Goal: Task Accomplishment & Management: Use online tool/utility

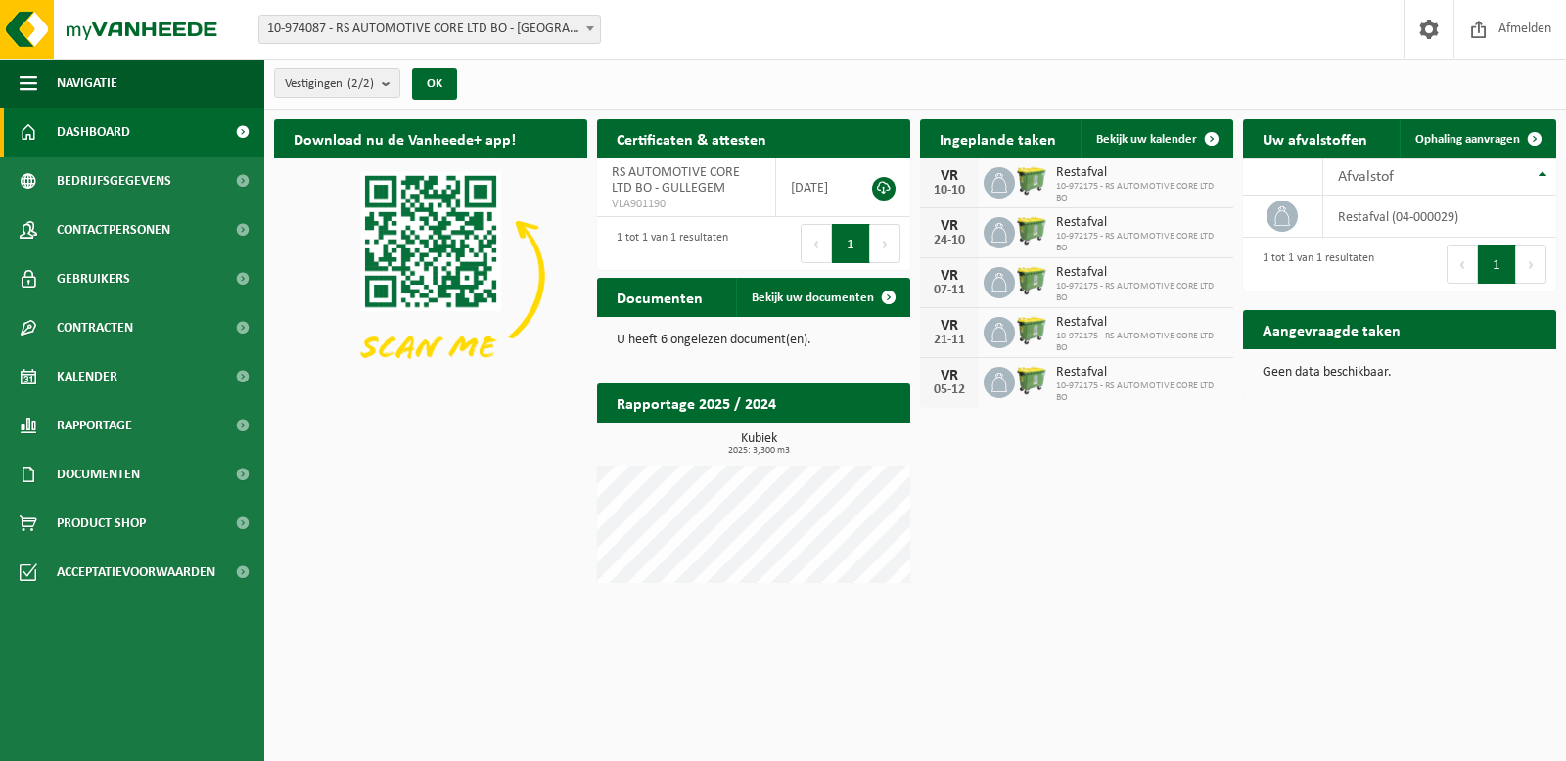
click at [1232, 530] on div "Download nu de Vanheede+ app! Verberg Certificaten & attesten Bekijk uw certifi…" at bounding box center [915, 356] width 1292 height 493
click at [120, 329] on span "Contracten" at bounding box center [95, 327] width 76 height 49
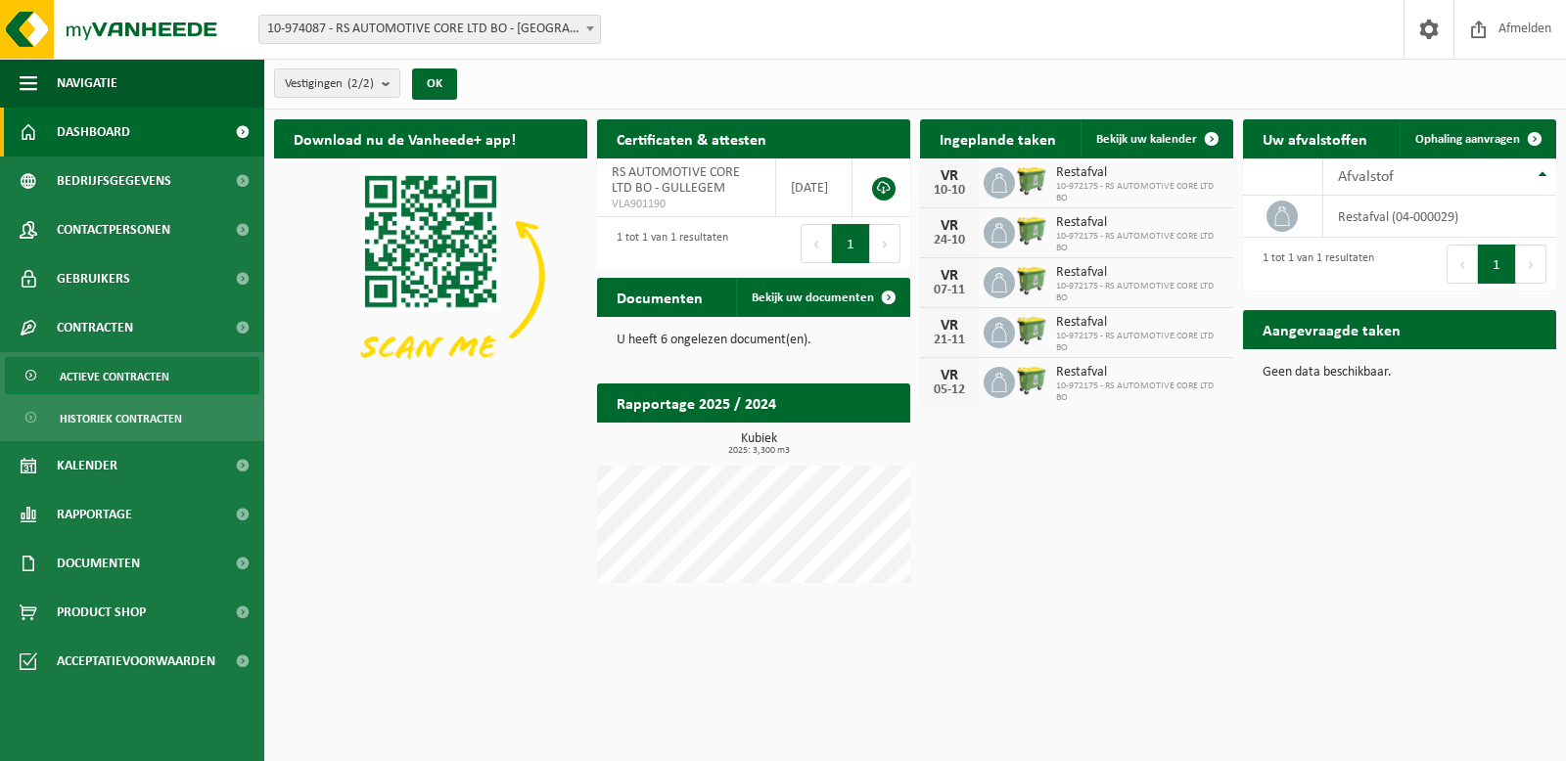
click at [125, 374] on span "Actieve contracten" at bounding box center [115, 376] width 110 height 37
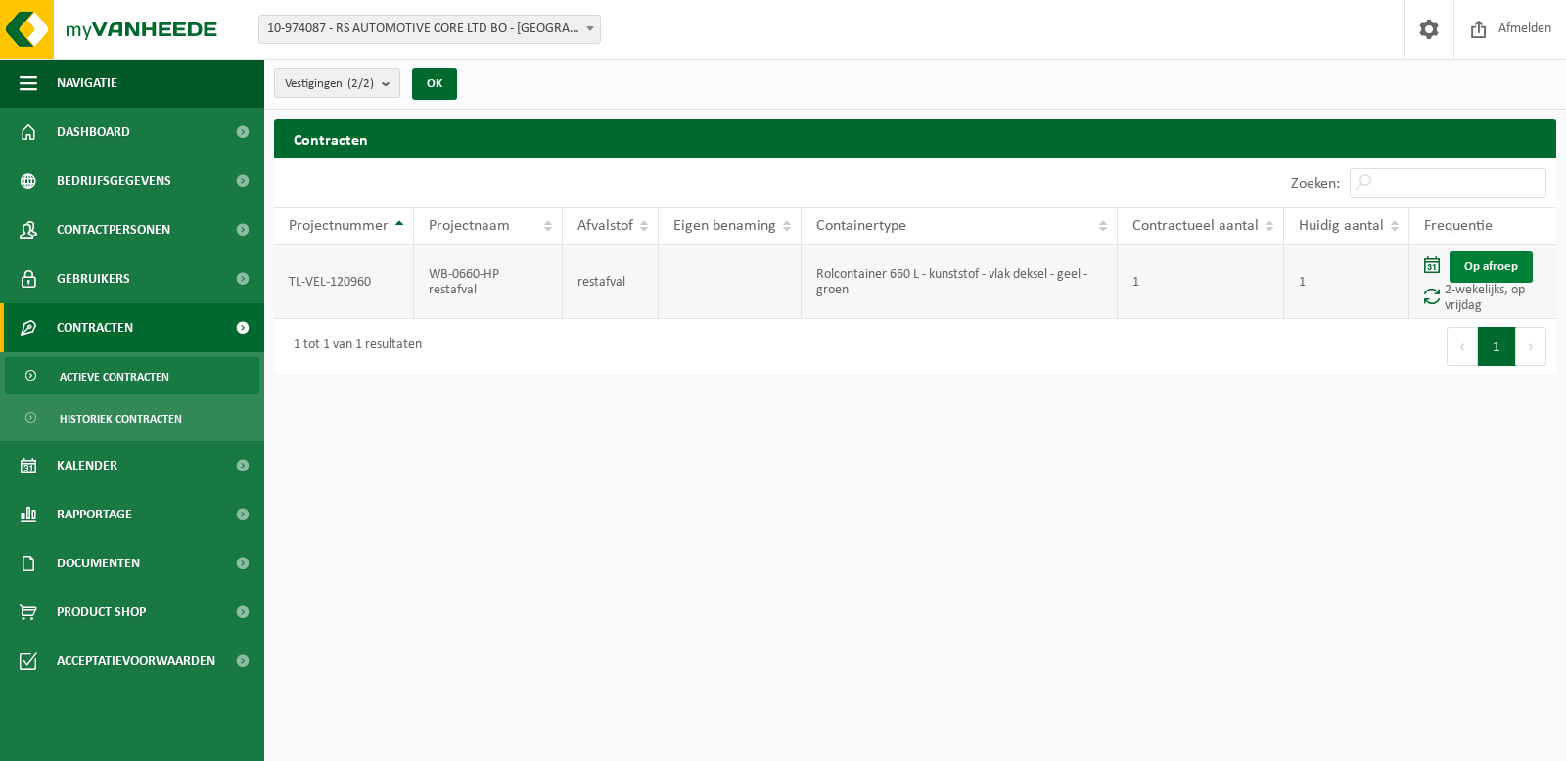
click at [1480, 272] on link "Op afroep" at bounding box center [1490, 267] width 83 height 31
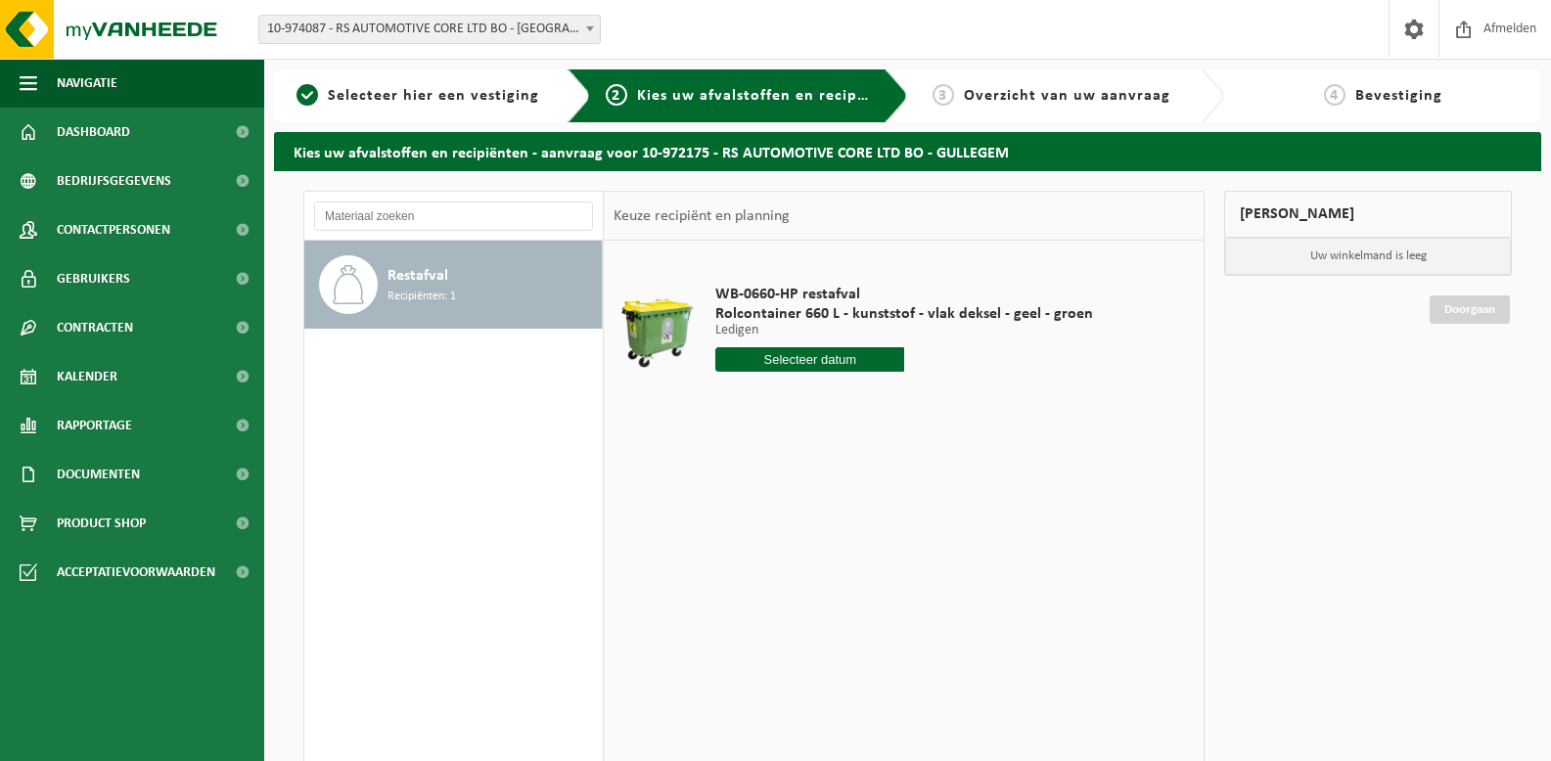
click at [586, 27] on b at bounding box center [590, 28] width 8 height 5
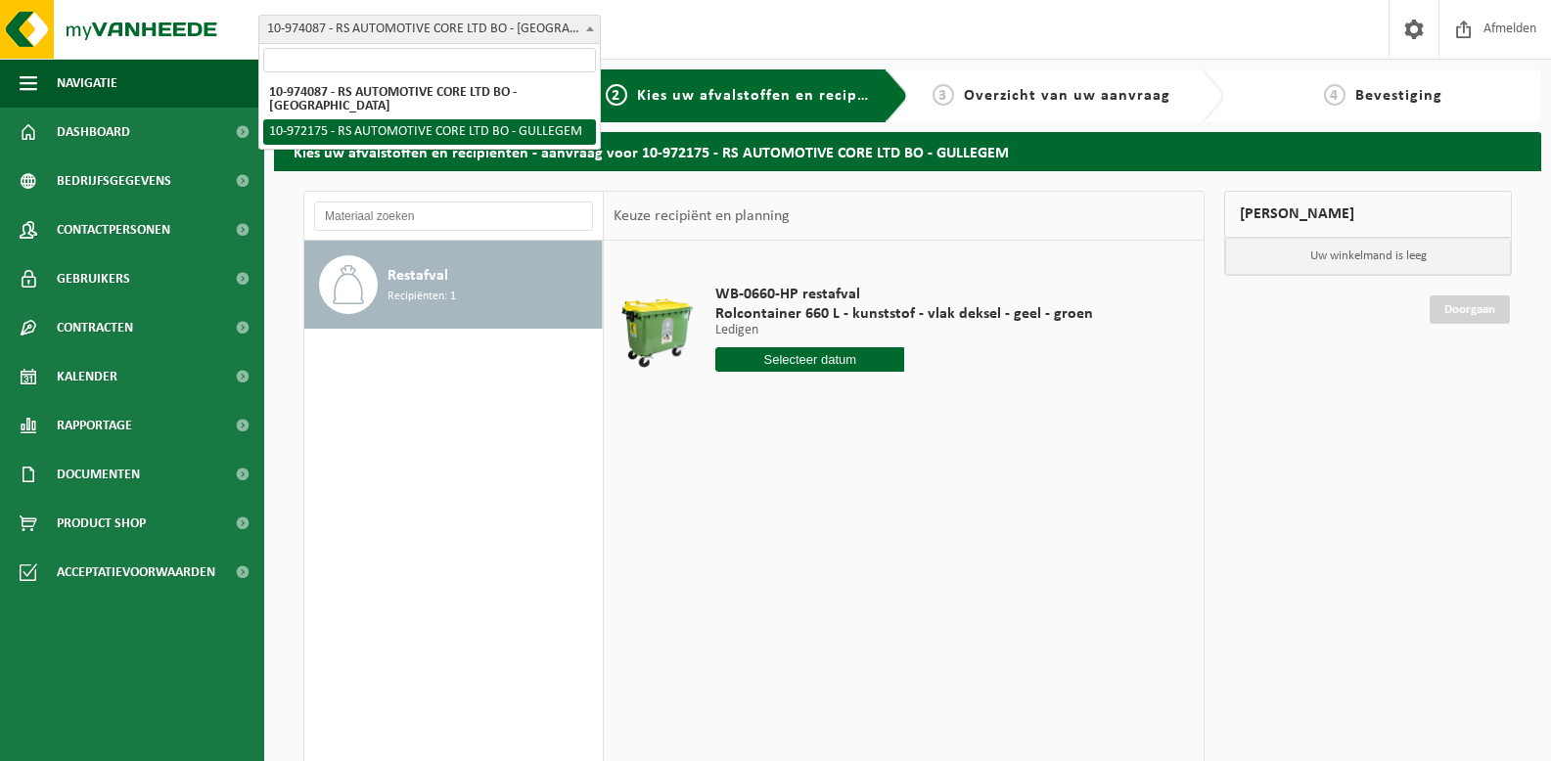
select select "156248"
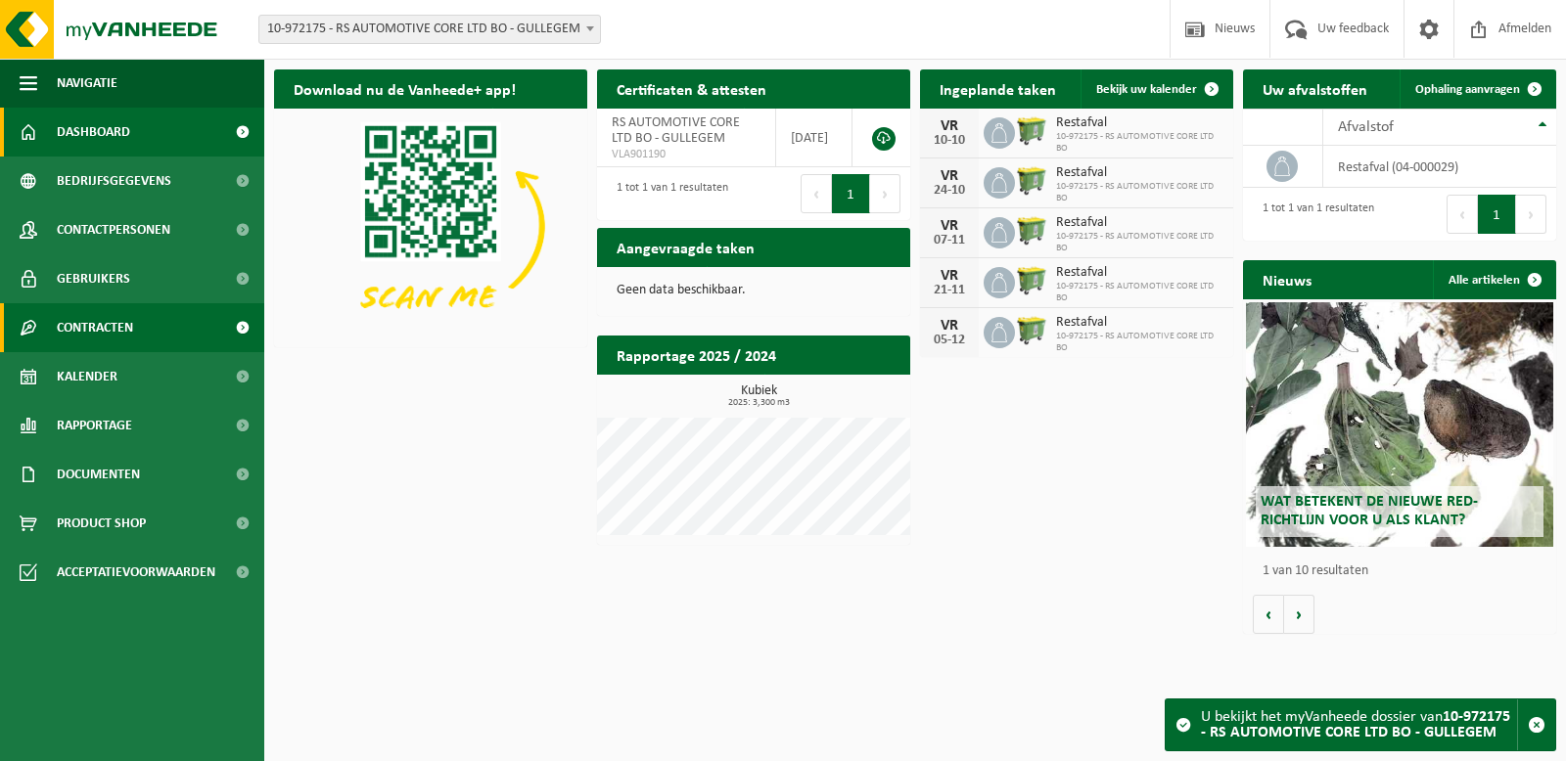
click at [98, 331] on span "Contracten" at bounding box center [95, 327] width 76 height 49
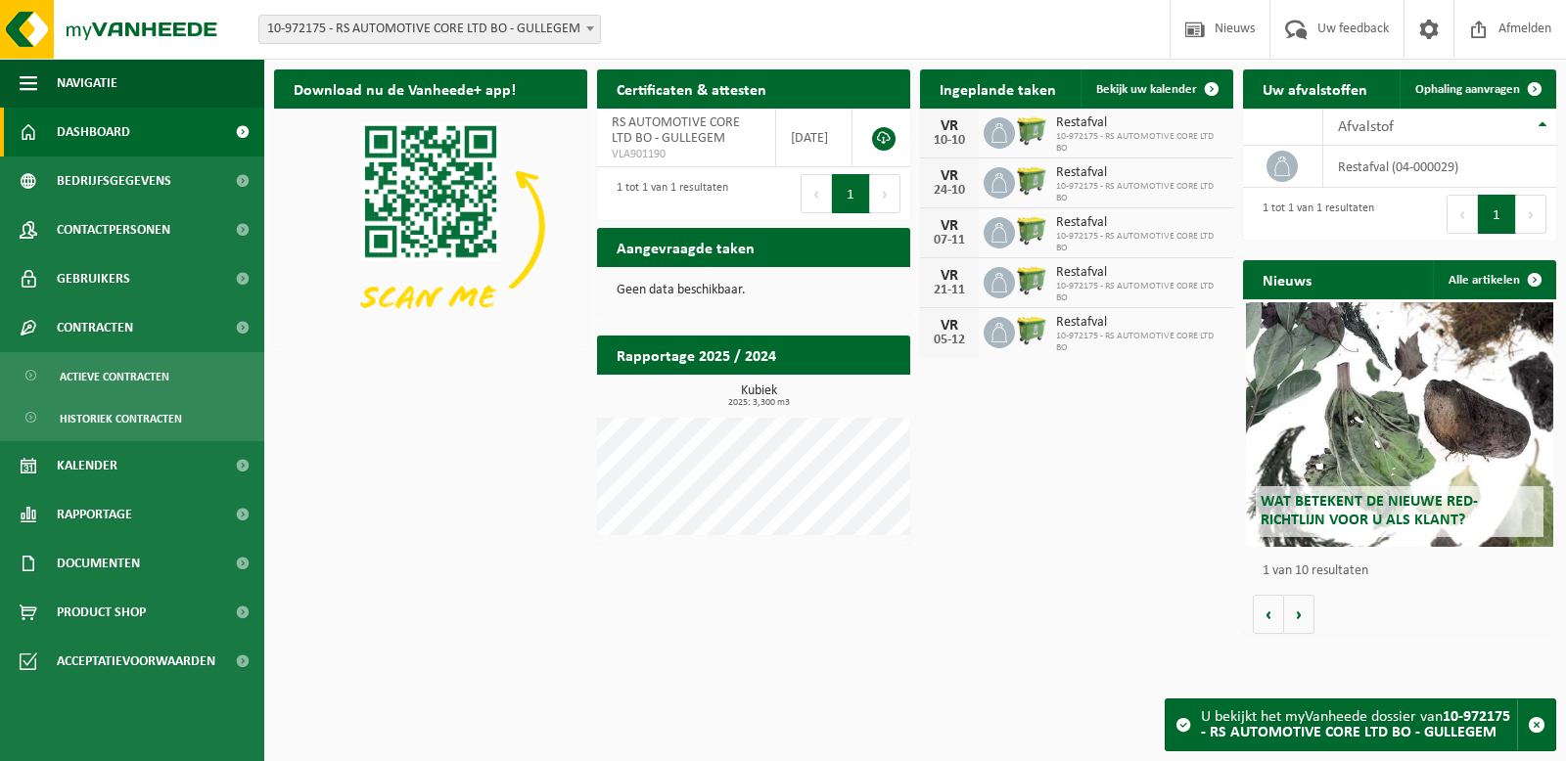
click at [1049, 500] on div "Download nu de Vanheede+ app! Verberg Certificaten & attesten Bekijk uw certifi…" at bounding box center [915, 352] width 1292 height 584
click at [1194, 86] on span at bounding box center [1211, 88] width 39 height 39
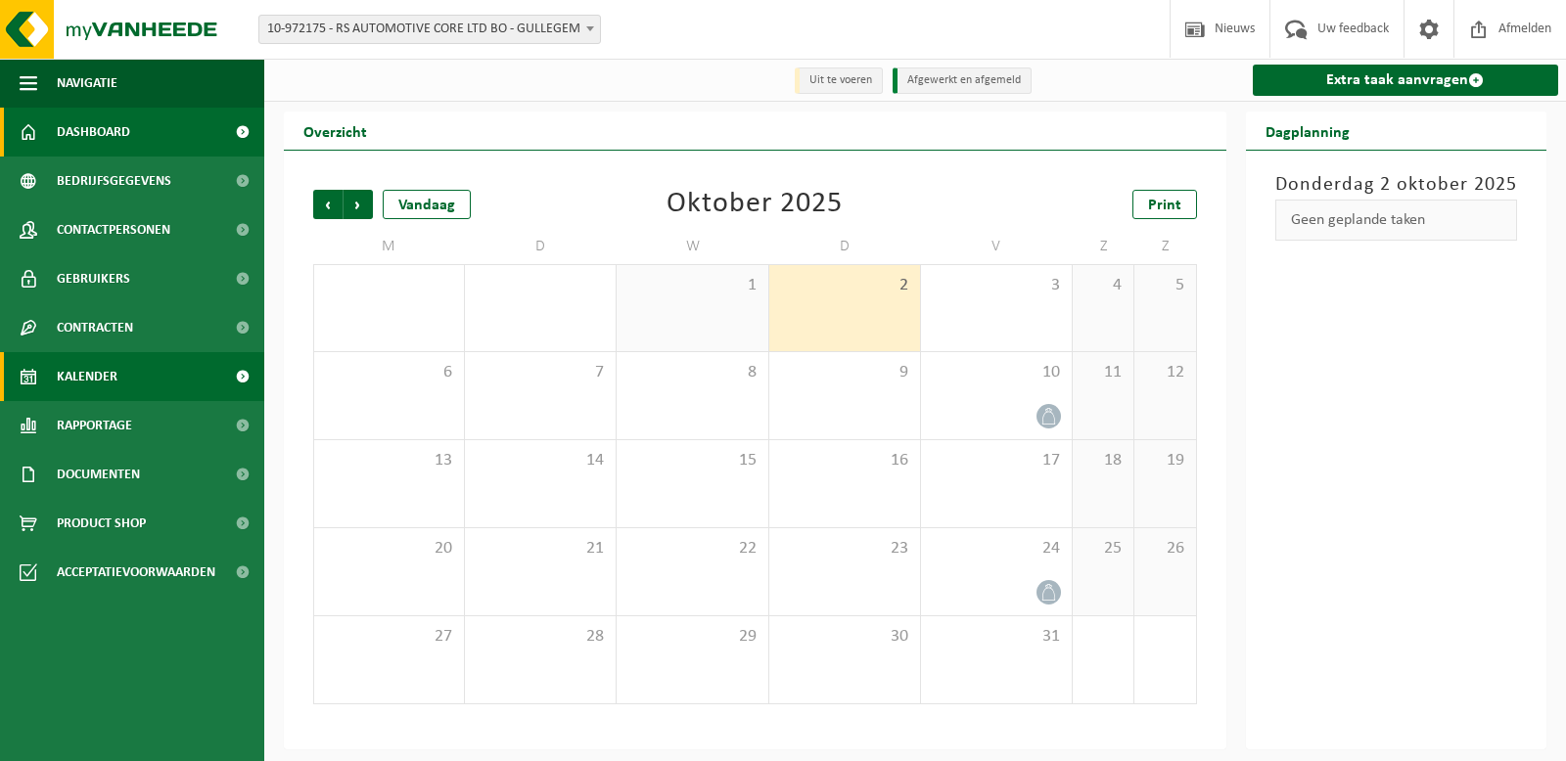
click at [117, 123] on span "Dashboard" at bounding box center [93, 132] width 73 height 49
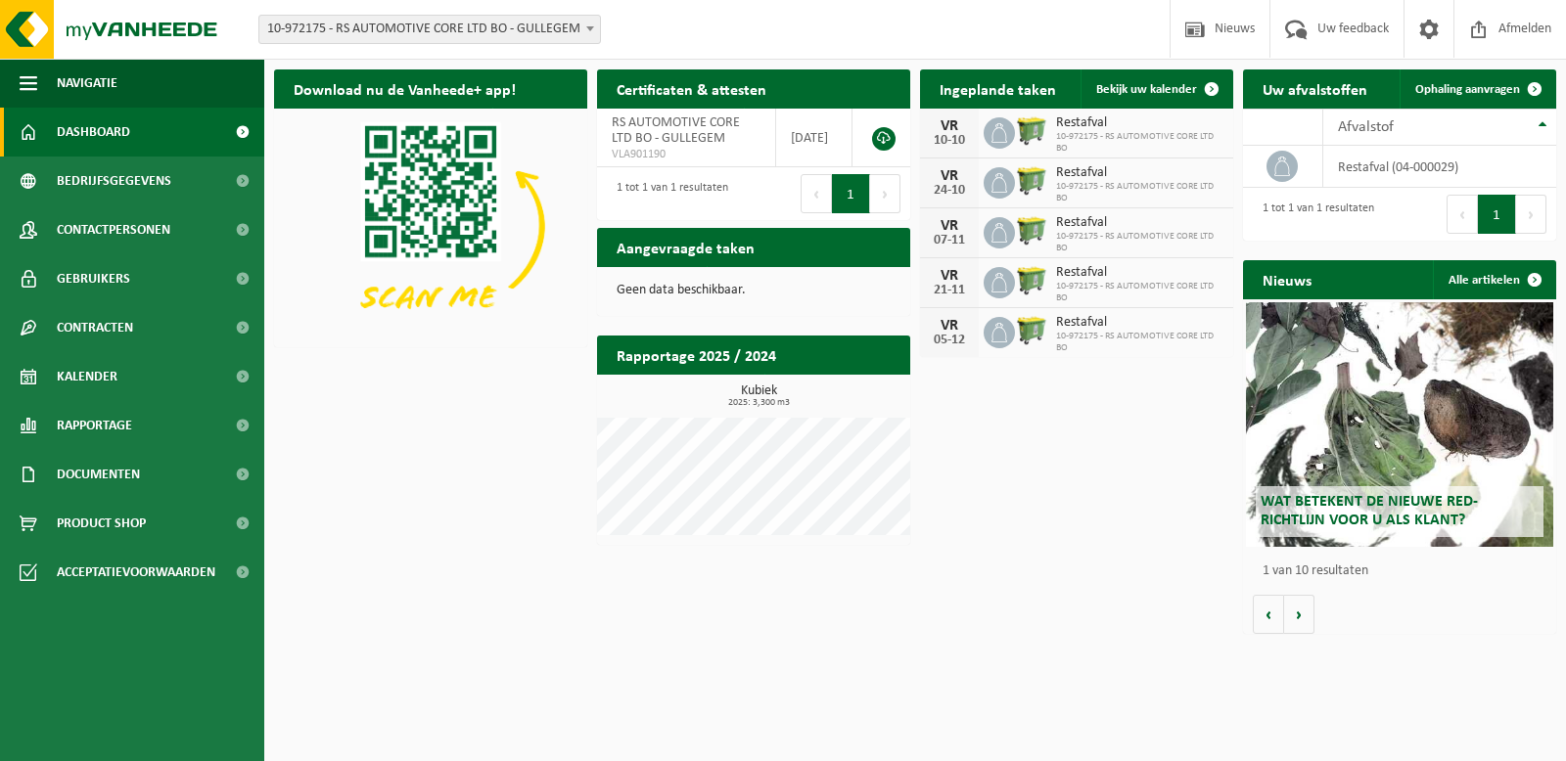
click at [985, 93] on h2 "Ingeplande taken" at bounding box center [998, 88] width 156 height 38
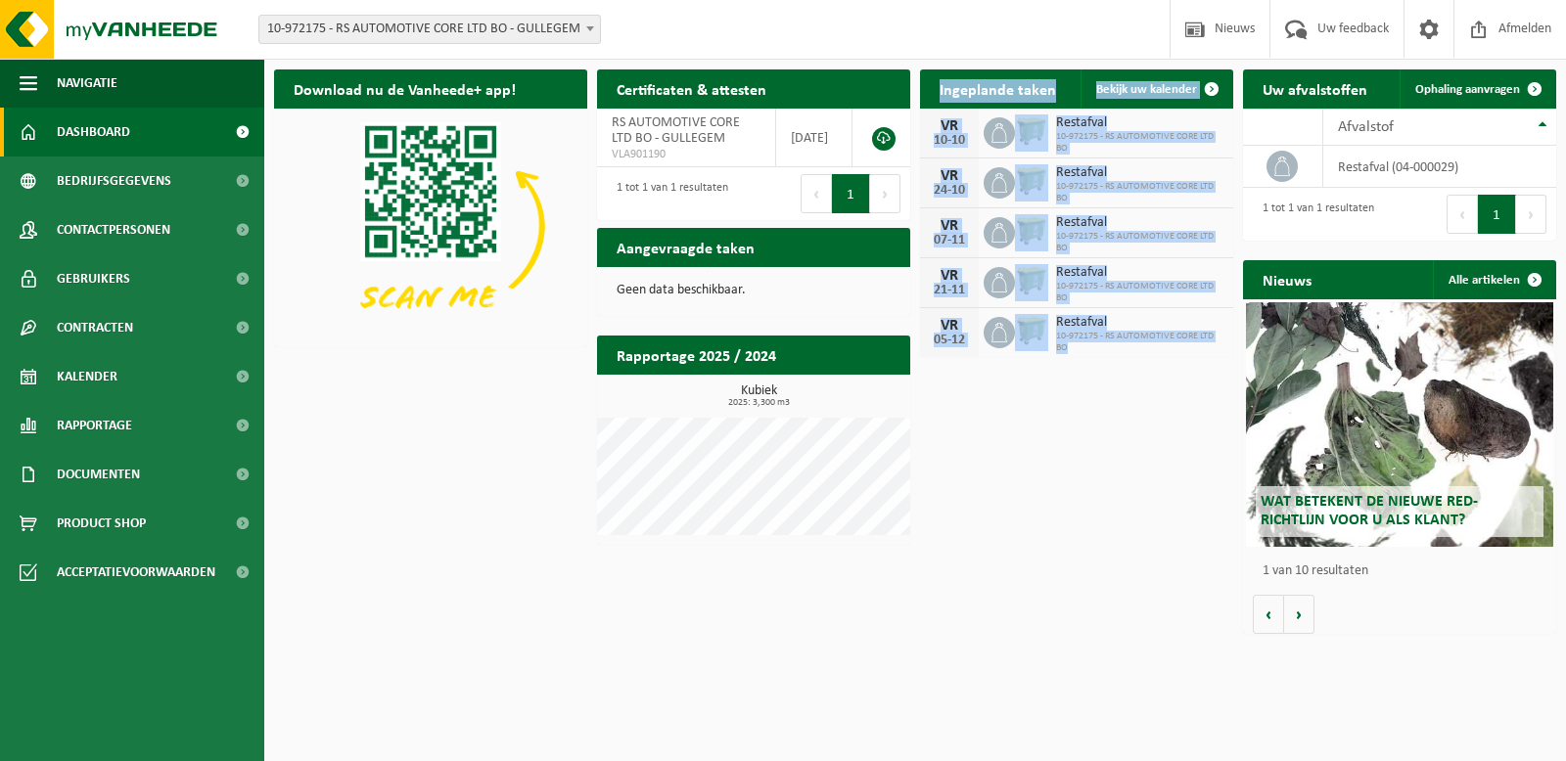
drag, startPoint x: 915, startPoint y: 87, endPoint x: 1177, endPoint y: 351, distance: 372.3
click at [1177, 351] on div "Ingeplande taken Bekijk uw kalender [DATE] Restafval 10-972175 - RS AUTOMOTIVE …" at bounding box center [1076, 213] width 323 height 307
drag, startPoint x: 1177, startPoint y: 351, endPoint x: 1084, endPoint y: 257, distance: 132.2
